Goal: Communication & Community: Answer question/provide support

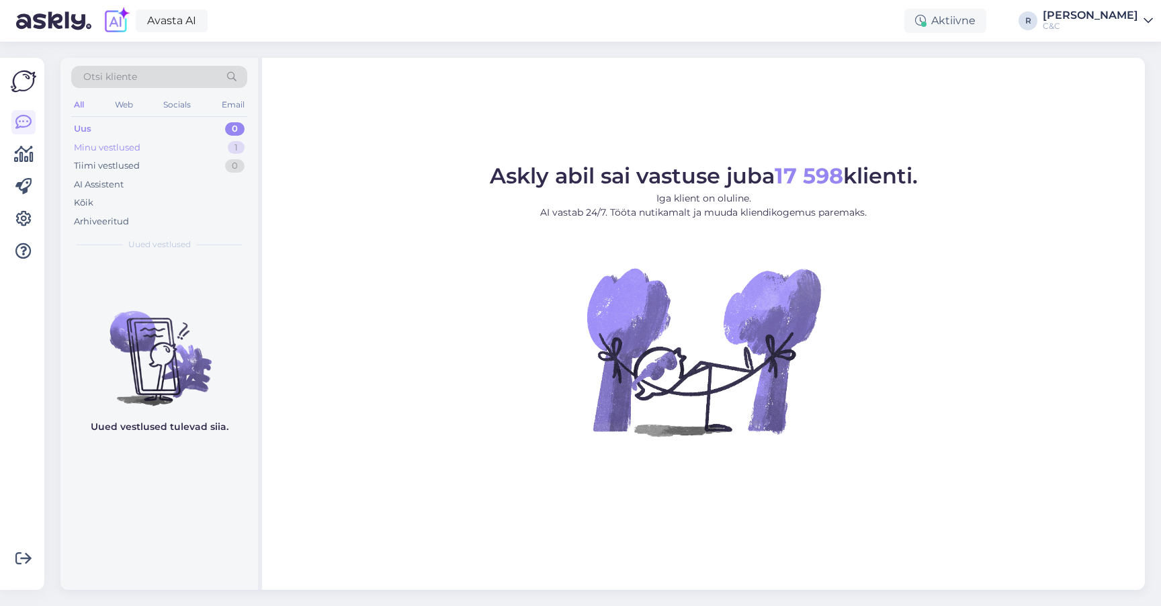
click at [204, 138] on div "Minu vestlused 1" at bounding box center [159, 147] width 176 height 19
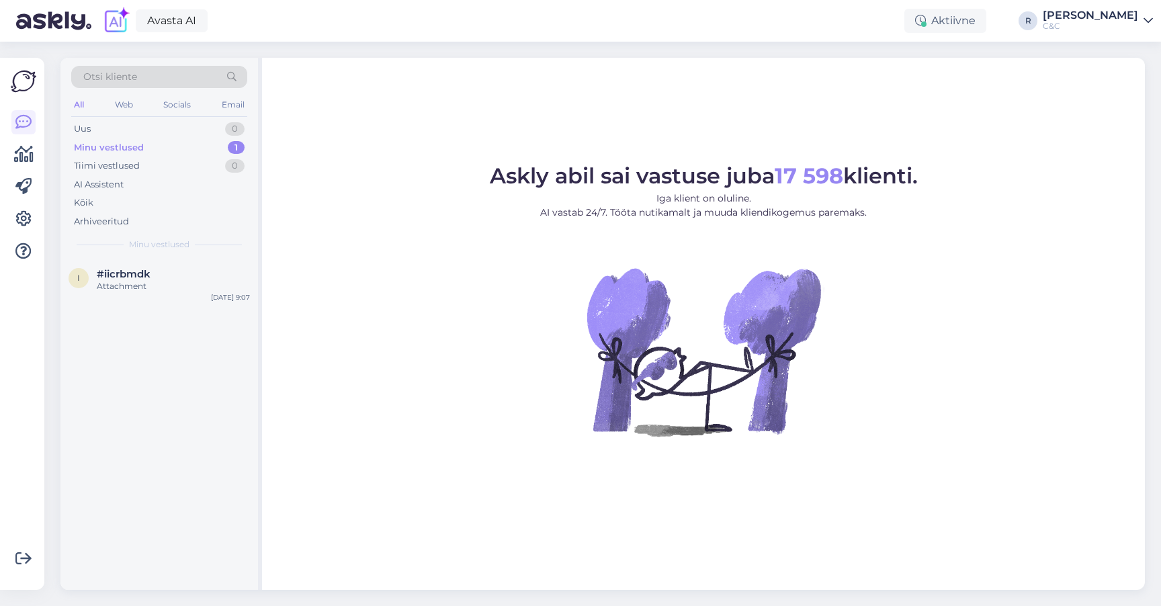
click at [204, 144] on div "Minu vestlused 1" at bounding box center [159, 147] width 176 height 19
click at [183, 280] on div "Attachment" at bounding box center [173, 286] width 153 height 12
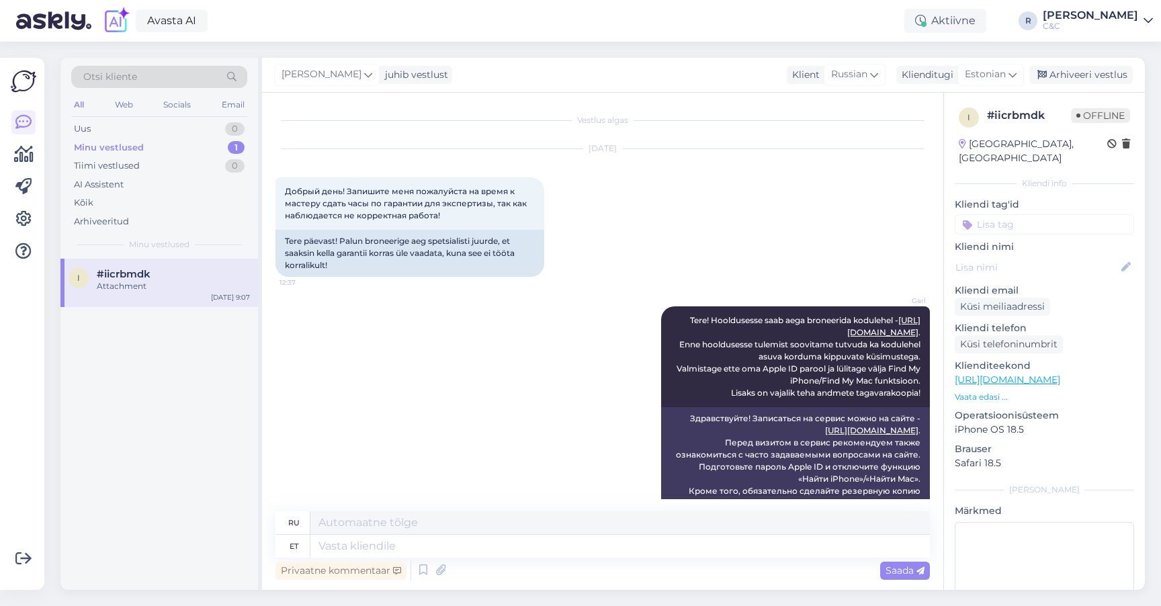
scroll to position [603, 0]
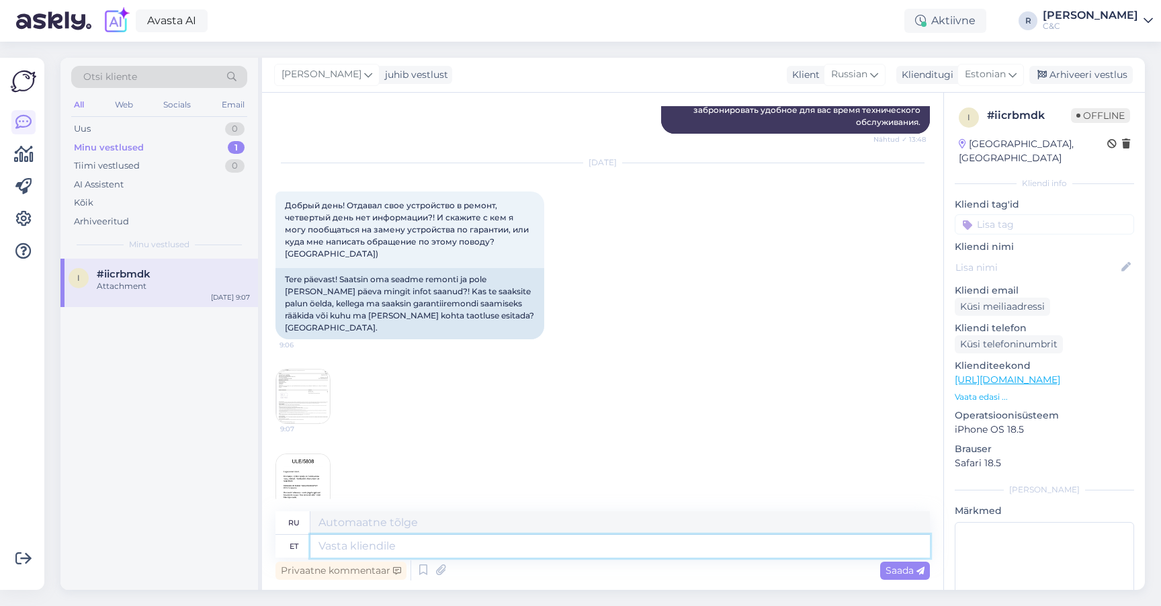
click at [434, 541] on textarea at bounding box center [619, 546] width 619 height 23
type textarea "Tere!"
type textarea "Привет!"
click at [308, 463] on img at bounding box center [303, 481] width 54 height 54
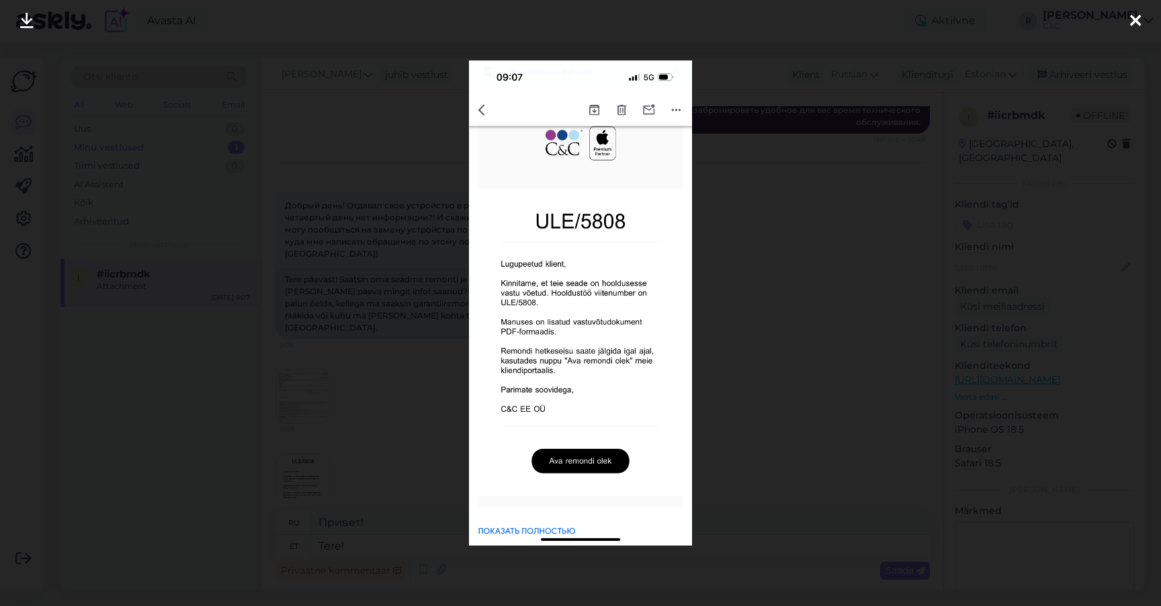
click at [736, 248] on div at bounding box center [580, 303] width 1161 height 606
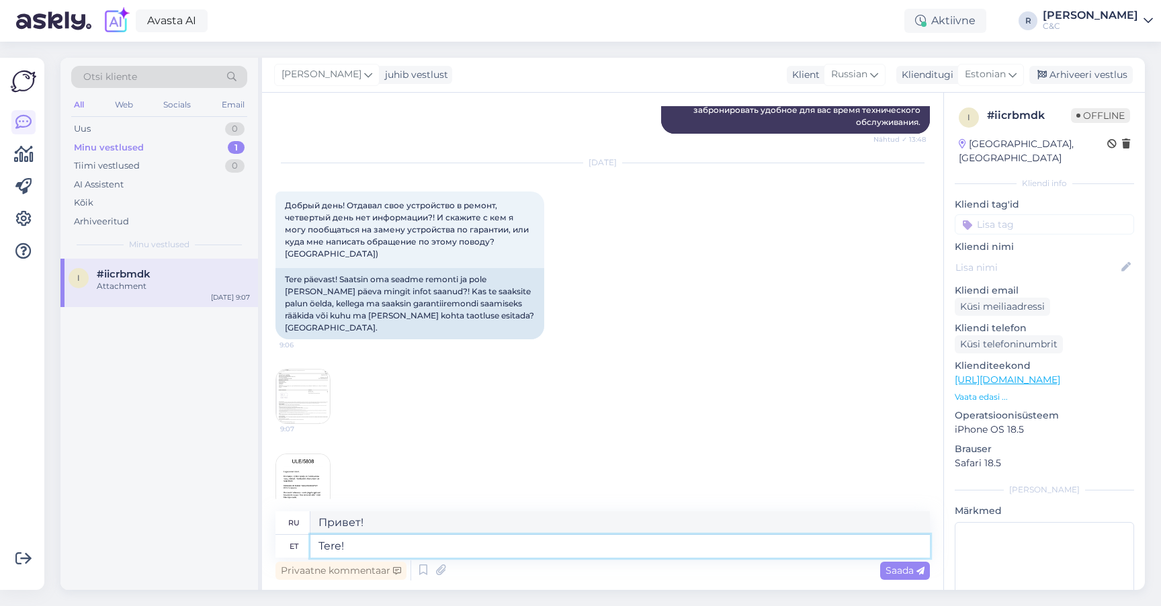
click at [403, 544] on textarea "Tere!" at bounding box center [619, 546] width 619 height 23
type textarea "Tere! Seade on"
type textarea "Привет! Устройство"
type textarea "Tere! Seade on veel"
type textarea "Здравствуйте! Устройство"
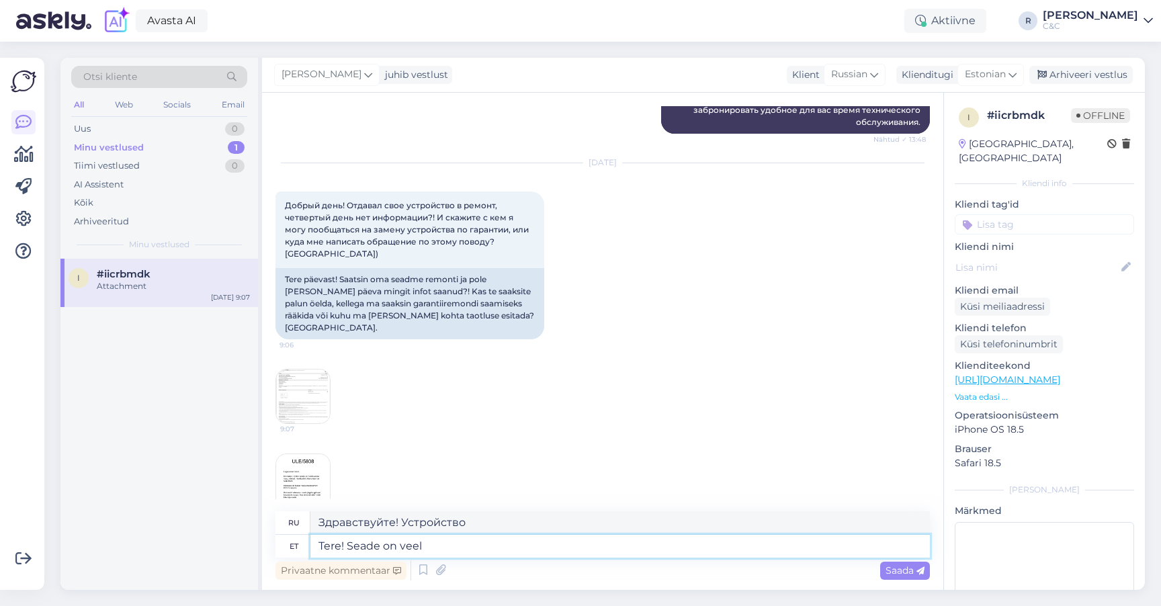
type textarea "Tere! Seade on veel"
type textarea "Привет! Устройство всё ещё"
type textarea "Tere! Seade on veel järjekorras ehk"
type textarea "Здравствуйте! Устройство всё ещё в очереди."
type textarea "Tere! Seade on veel järjekorras ehk ee"
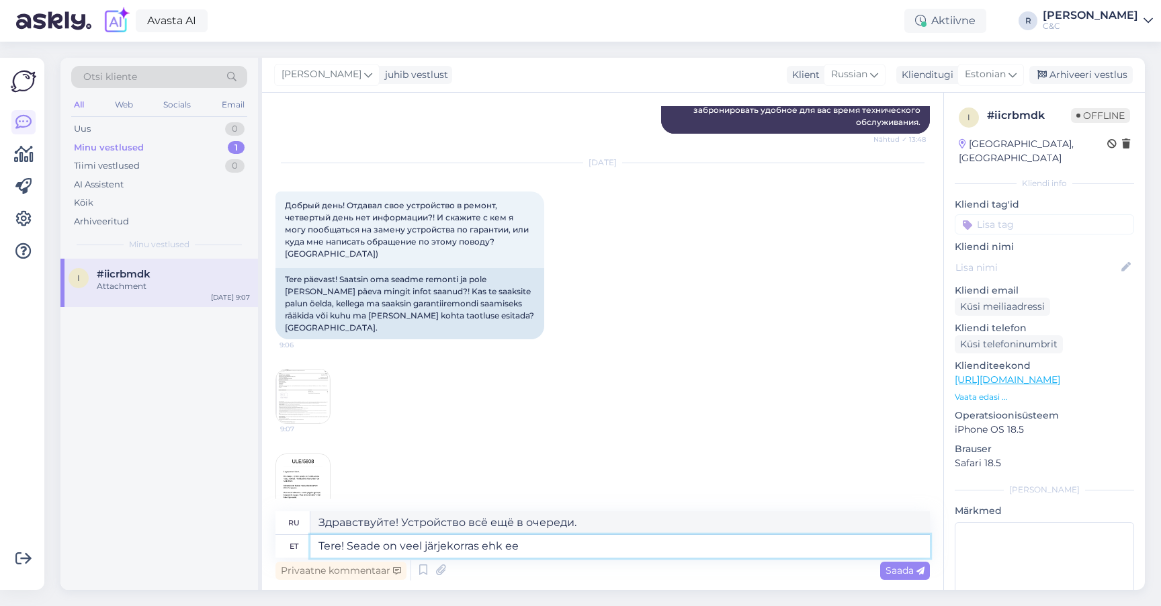
type textarea "Привет! Устройство всё ещё в очереди, поэтому"
type textarea "Tere! Seade on veel järjekorras ehk ei ol"
type textarea "Привет! Устройство всё ещё в очереди, возможно, нет."
type textarea "Tere! Seade on veel järjekorras ehk ei ole s"
type textarea "Здравствуйте! Устройство всё ещё в очереди, а может и нет."
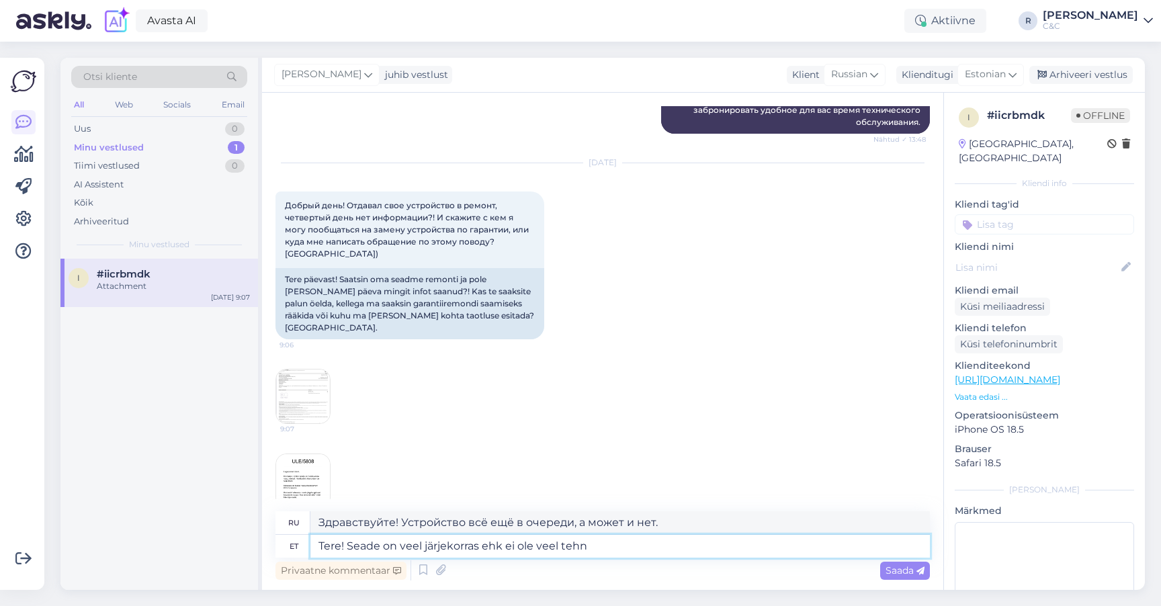
type textarea "Tere! Seade on veel järjekorras ehk ei ole veel tehni"
type textarea "Здравствуйте! Устройство всё ещё в очереди или пока недоступно."
type textarea "Tere! Seade on veel järjekorras ehk ei ole veel tehnikuni jõü"
type textarea "Здравствуйте! Устройство всё ещё в очереди, поэтому оно ещё не дошло до специал…"
type textarea "Tere! Seade on veel järjekorras ehk ei ole veel tehnikuni jõudnud."
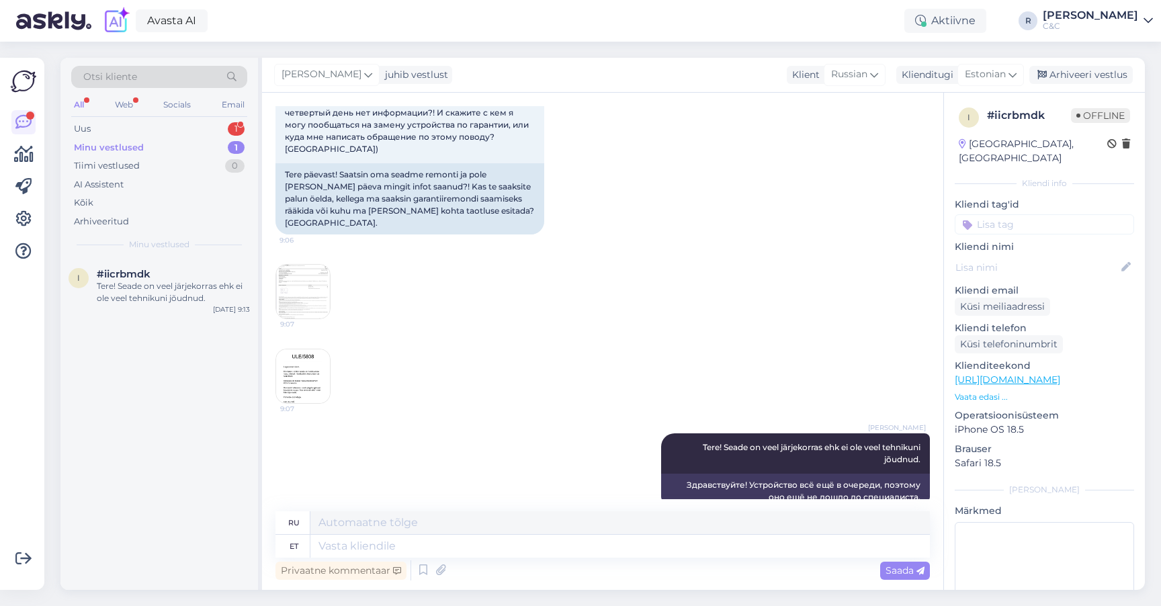
scroll to position [0, 0]
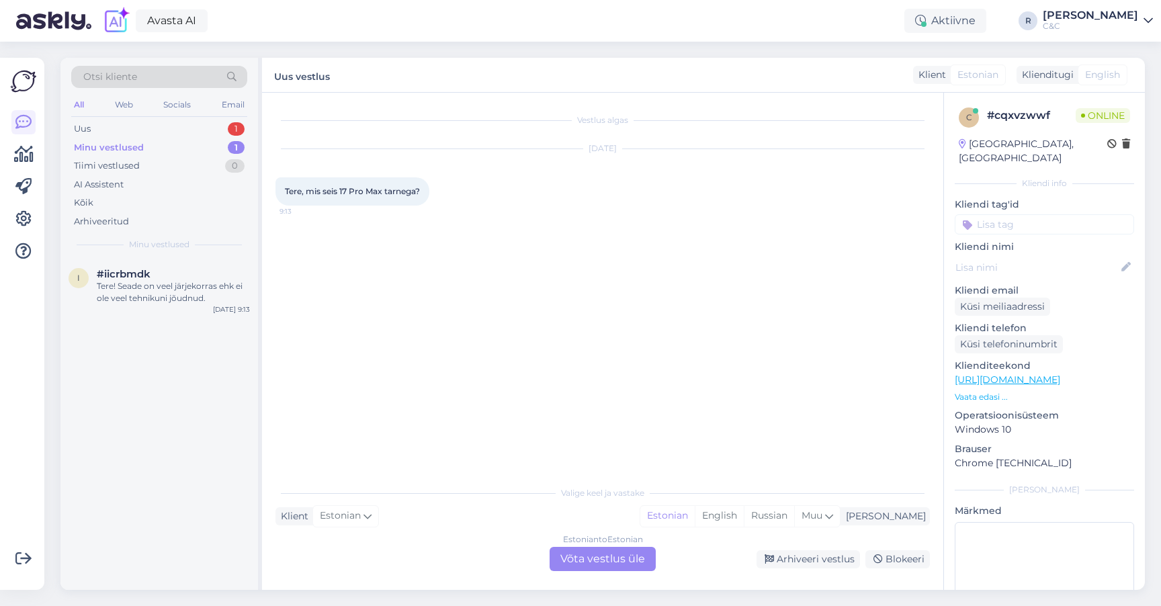
click at [577, 550] on div "Estonian to Estonian Võta vestlus üle" at bounding box center [603, 559] width 106 height 24
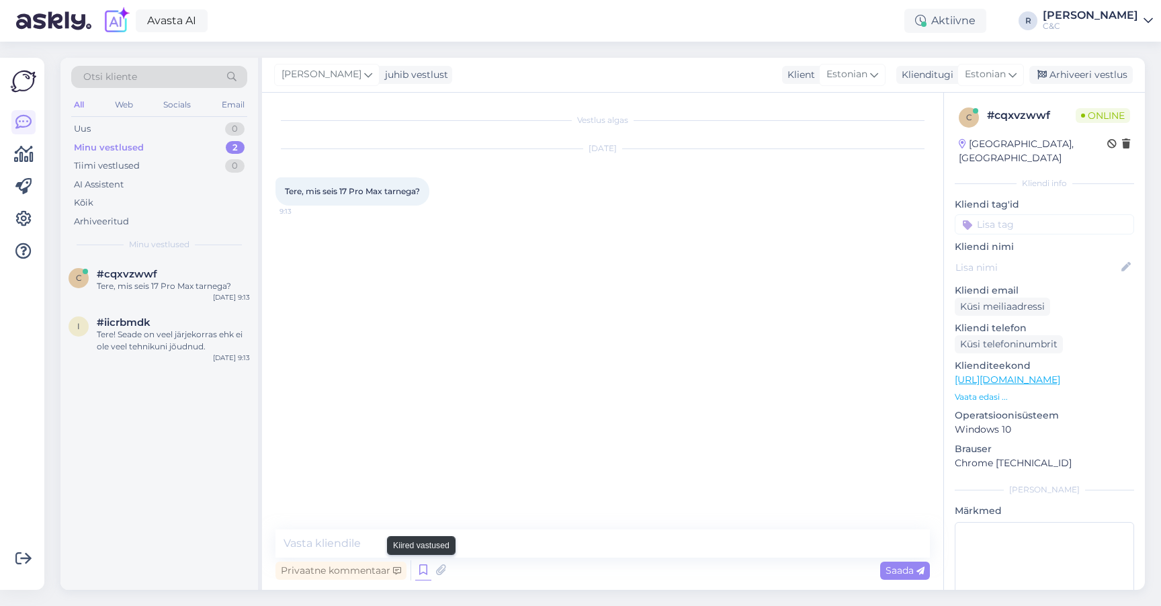
click at [422, 570] on icon at bounding box center [423, 570] width 16 height 20
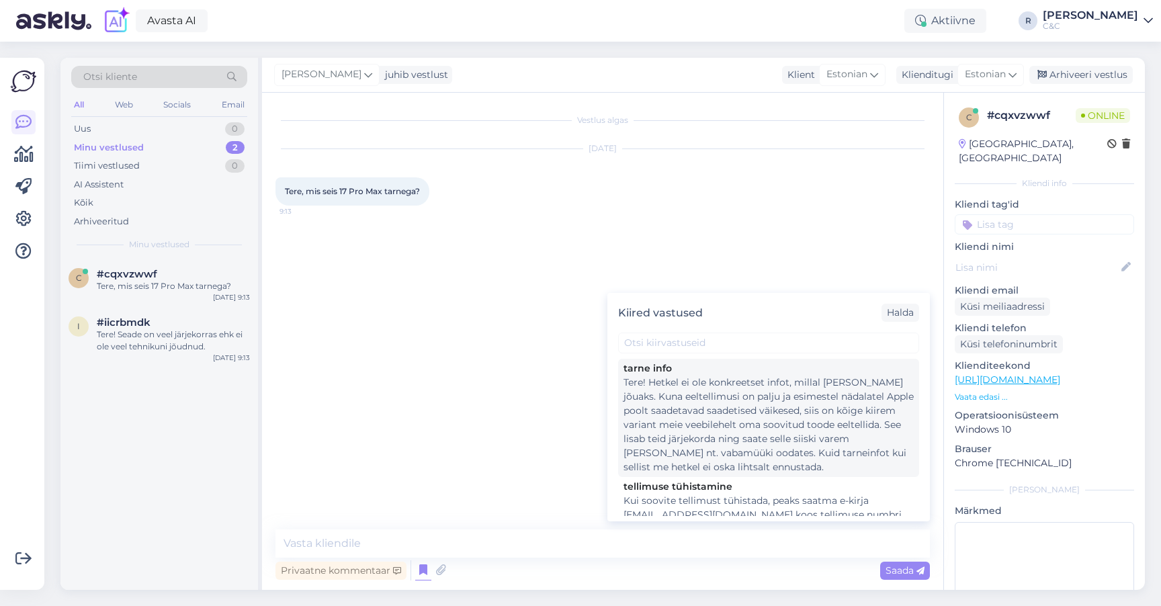
click at [779, 396] on div "Tere! Hetkel ei ole konkreetset infot, millal [PERSON_NAME] jõuaks. Kuna eeltel…" at bounding box center [768, 425] width 290 height 99
type textarea "Tere! Hetkel ei ole konkreetset infot, millal [PERSON_NAME] jõuaks. Kuna eeltel…"
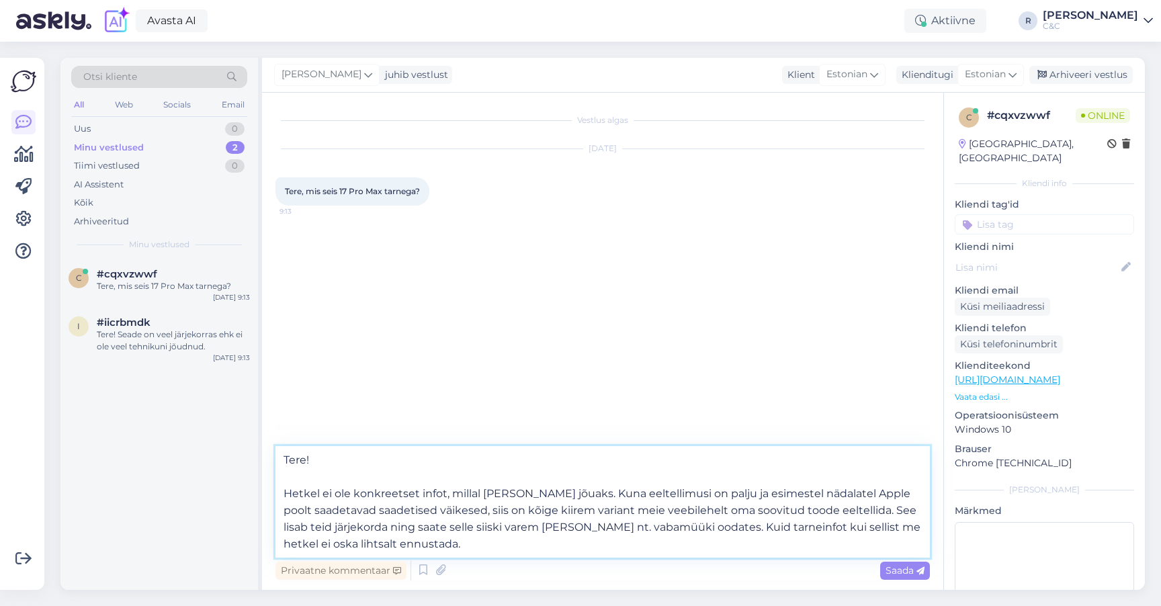
click at [546, 525] on textarea "Tere! Hetkel ei ole konkreetset infot, millal [PERSON_NAME] jõuaks. Kuna eeltel…" at bounding box center [602, 502] width 654 height 112
click at [537, 529] on textarea "Tere! Hetkel ei ole konkreetset infot, millal [PERSON_NAME] jõuaks. Kuna eeltel…" at bounding box center [602, 502] width 654 height 112
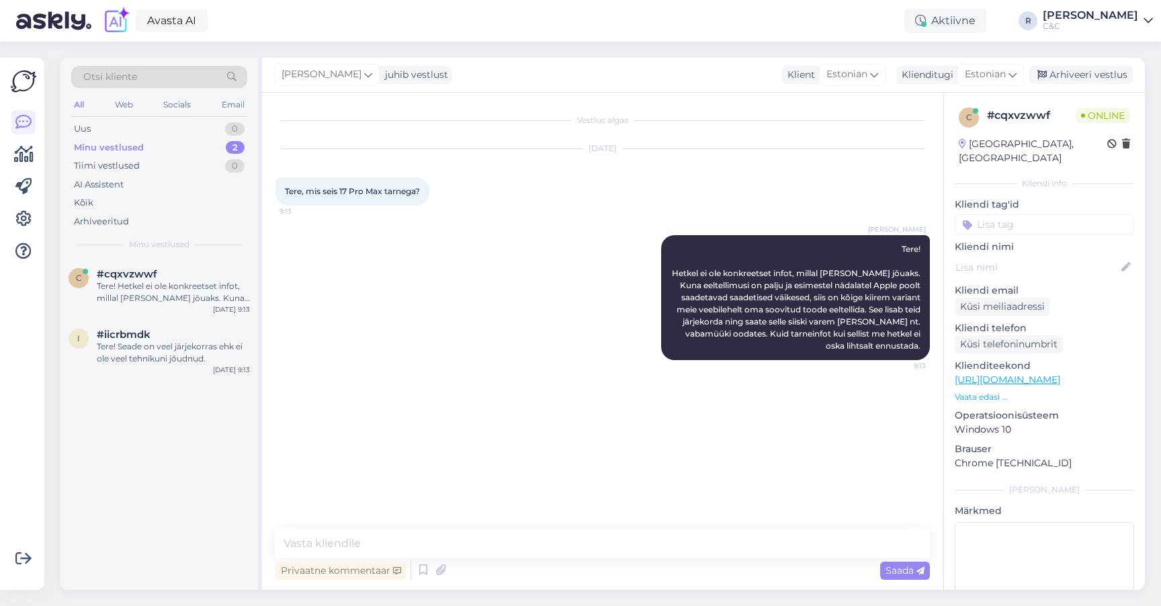
click at [300, 247] on div "[PERSON_NAME] Tere! Hetkel ei ole konkreetset infot, millal [PERSON_NAME] jõuak…" at bounding box center [602, 297] width 654 height 155
click at [213, 161] on div "Tiimi vestlused 1" at bounding box center [159, 166] width 176 height 19
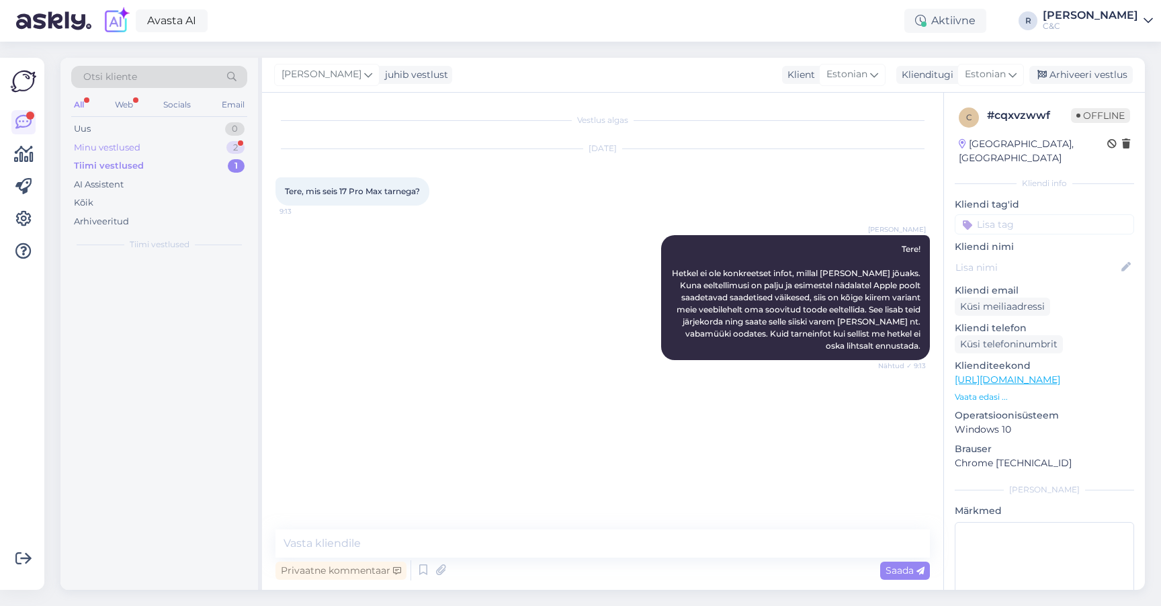
click at [217, 144] on div "Minu vestlused 2" at bounding box center [159, 147] width 176 height 19
click at [226, 150] on div "Minu vestlused 2" at bounding box center [159, 147] width 176 height 19
